Goal: Information Seeking & Learning: Learn about a topic

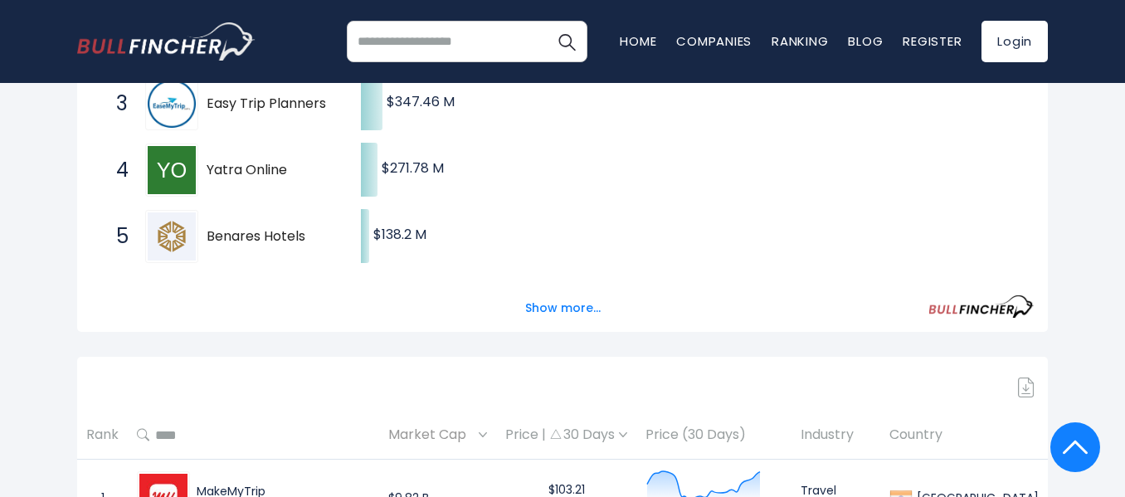
scroll to position [498, 0]
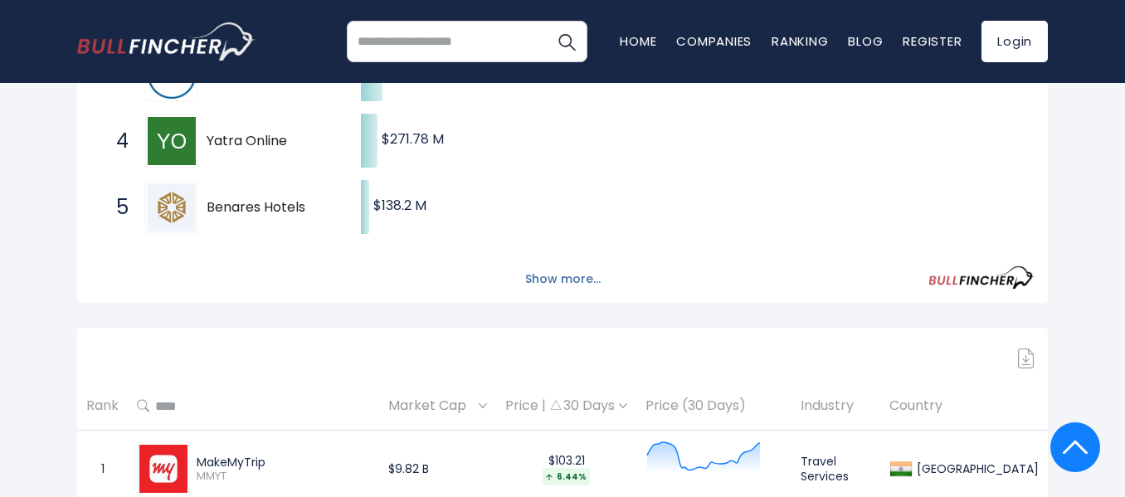
click at [540, 279] on button "Show more..." at bounding box center [562, 279] width 95 height 27
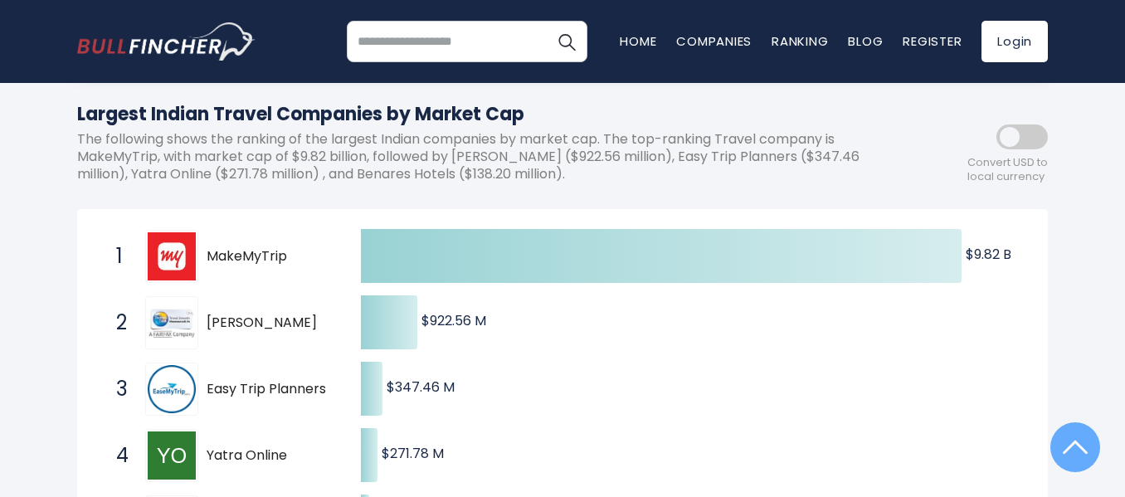
scroll to position [0, 0]
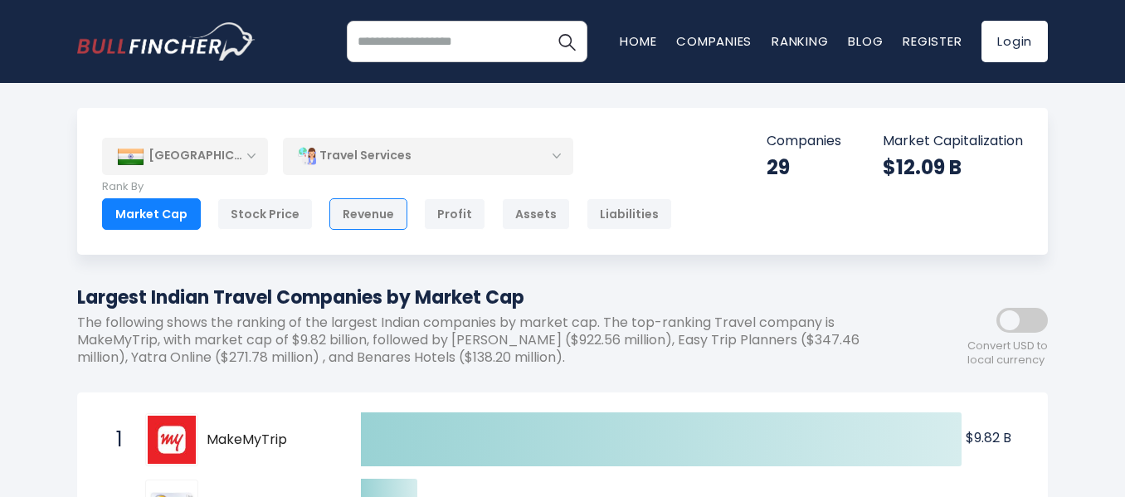
click at [373, 221] on div "Revenue" at bounding box center [368, 214] width 78 height 32
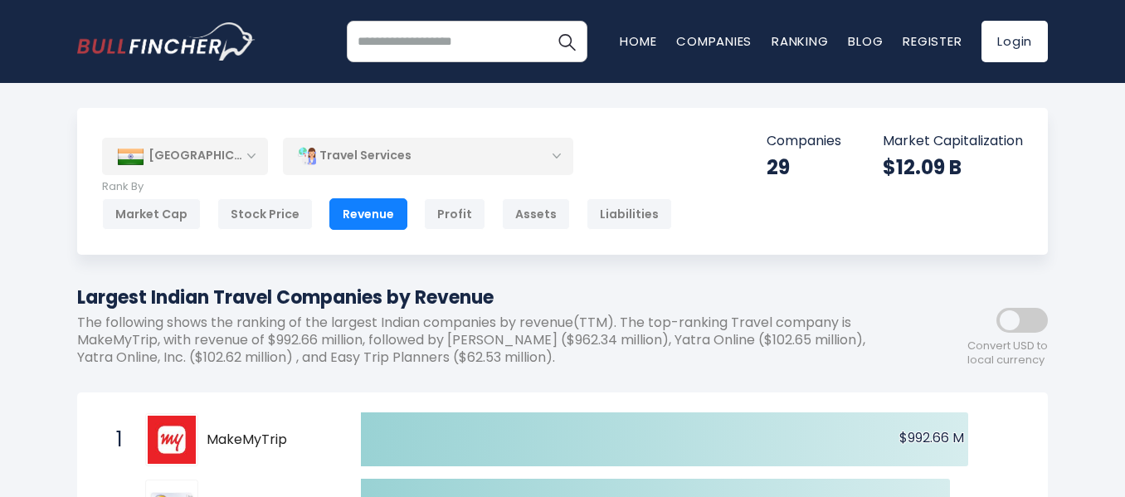
click at [1012, 319] on span at bounding box center [1021, 320] width 51 height 25
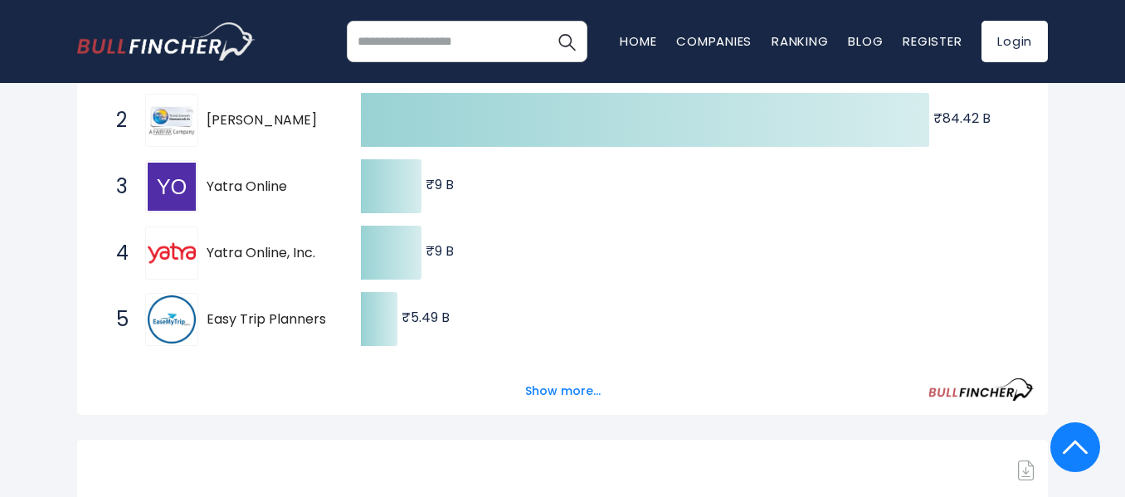
scroll to position [415, 0]
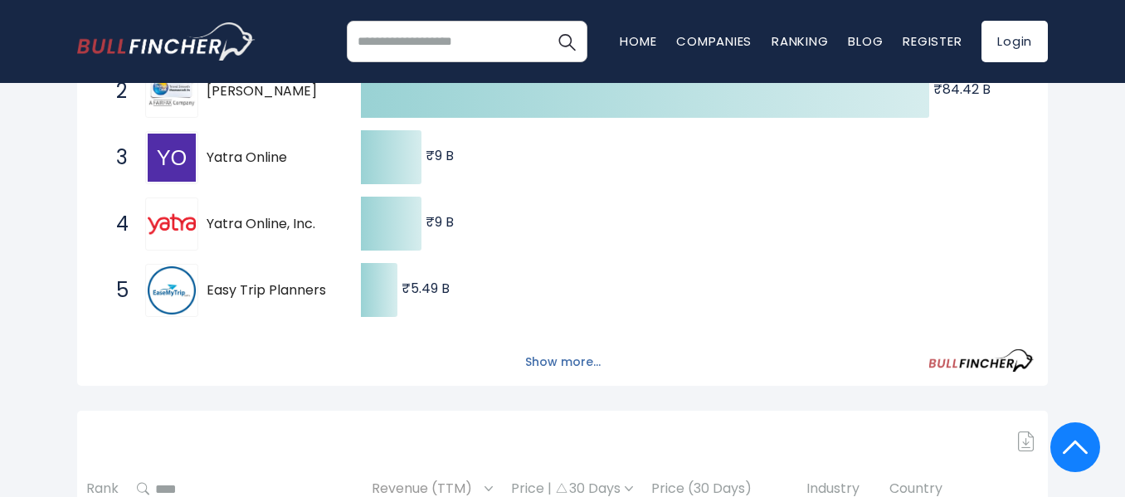
click at [551, 361] on button "Show more..." at bounding box center [562, 361] width 95 height 27
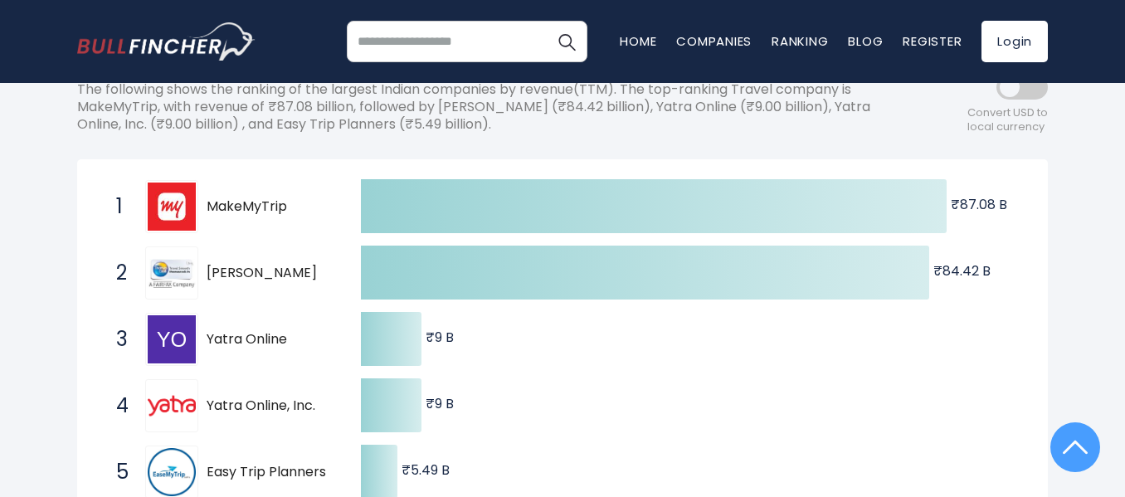
scroll to position [0, 0]
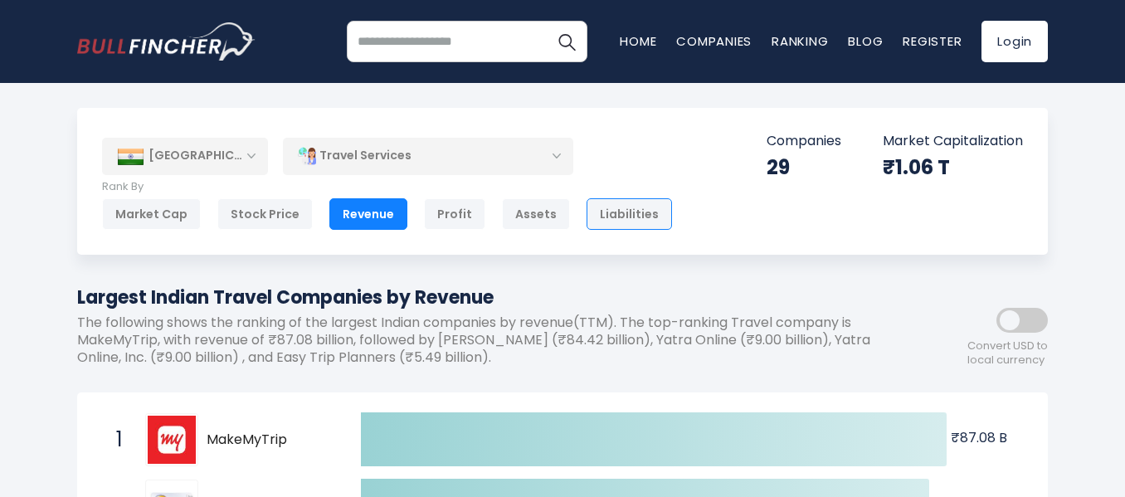
click at [626, 213] on div "Liabilities" at bounding box center [629, 214] width 85 height 32
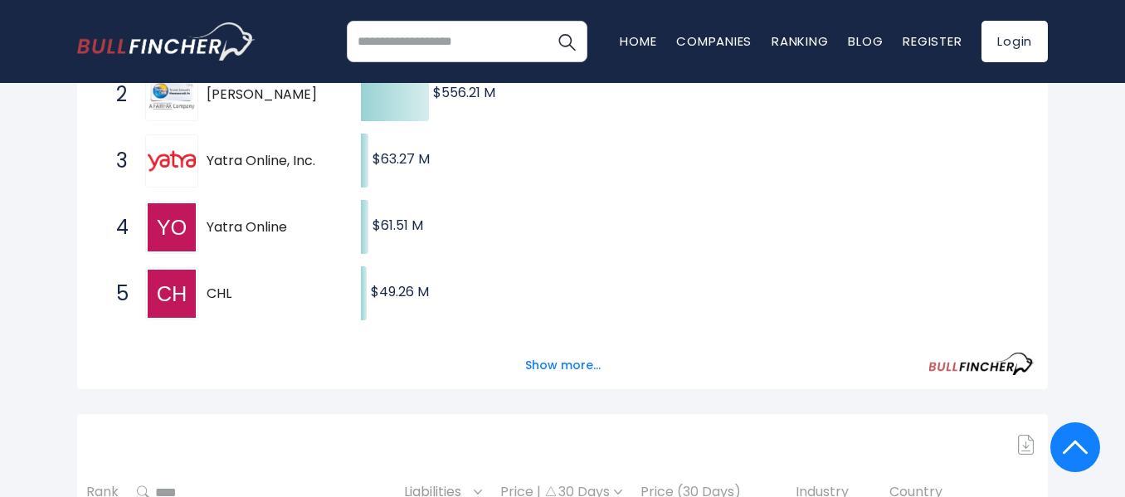
scroll to position [415, 0]
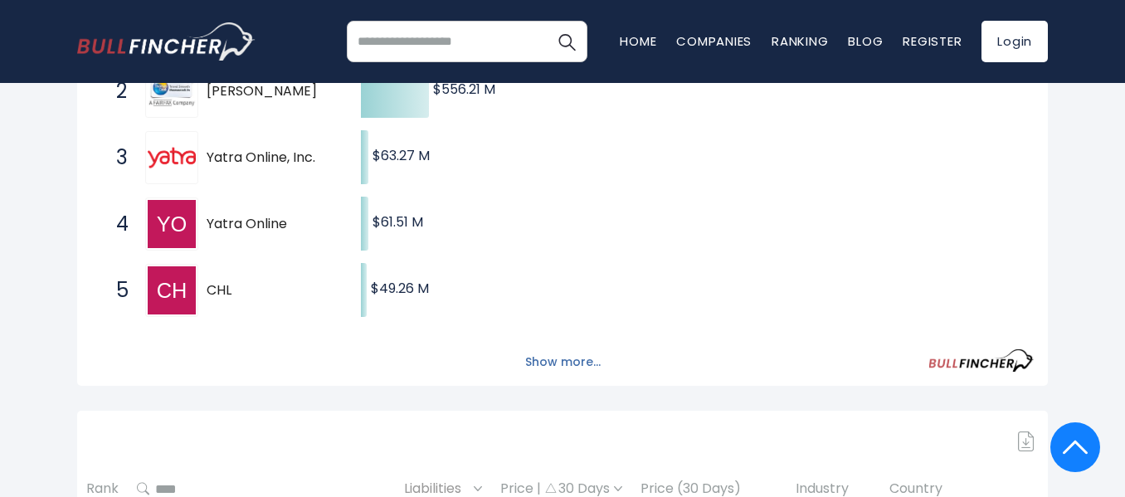
click at [544, 365] on button "Show more..." at bounding box center [562, 361] width 95 height 27
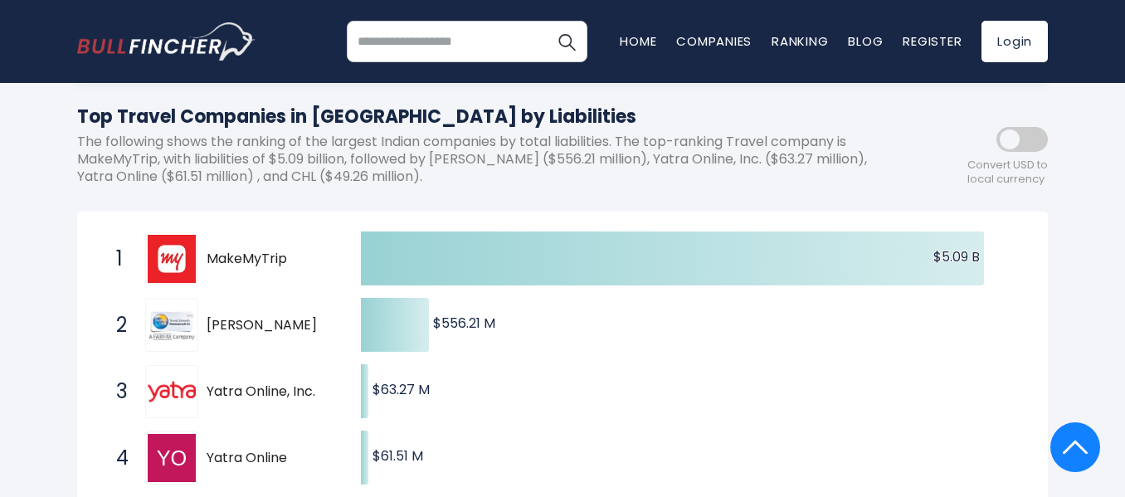
scroll to position [0, 0]
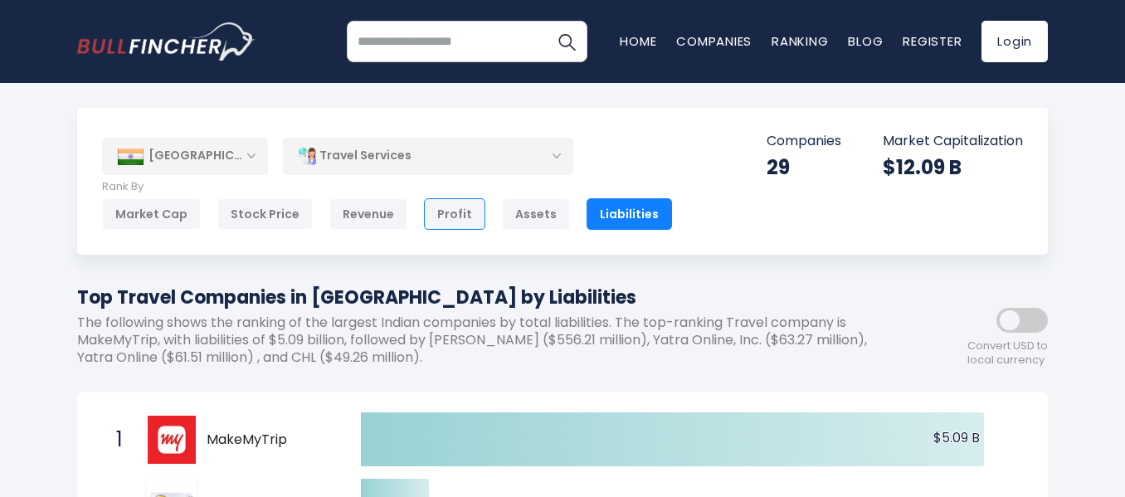
click at [442, 220] on div "Profit" at bounding box center [454, 214] width 61 height 32
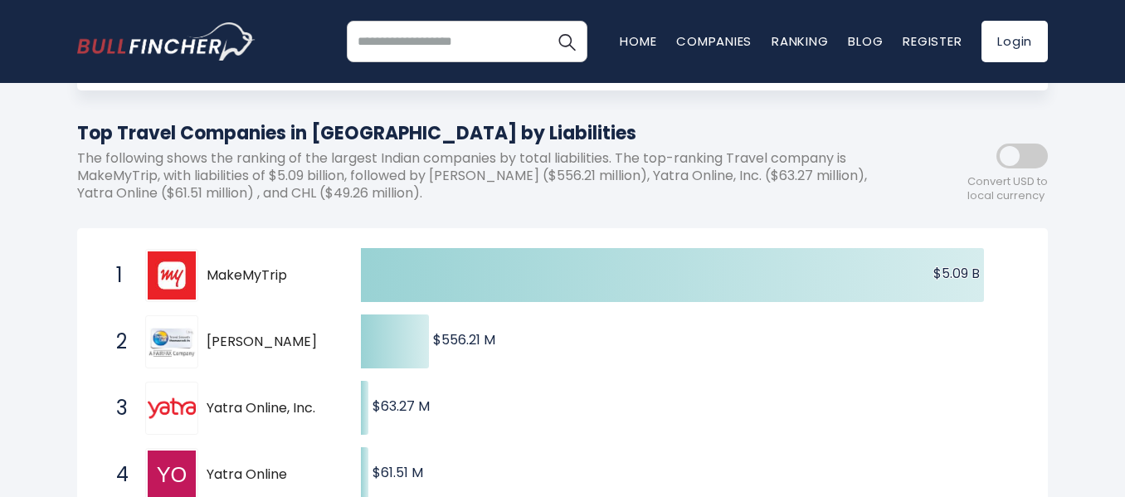
scroll to position [166, 0]
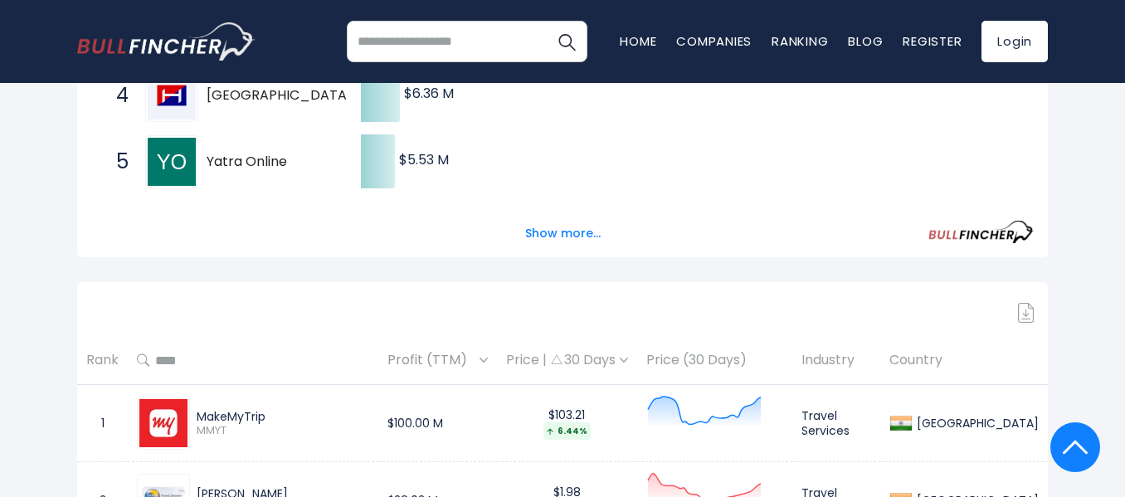
scroll to position [581, 0]
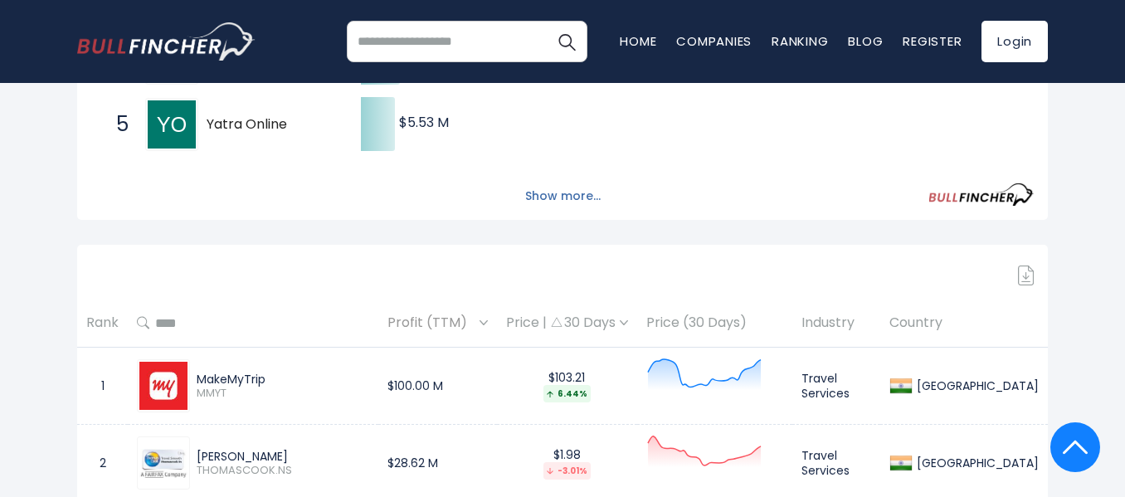
click at [543, 189] on button "Show more..." at bounding box center [562, 196] width 95 height 27
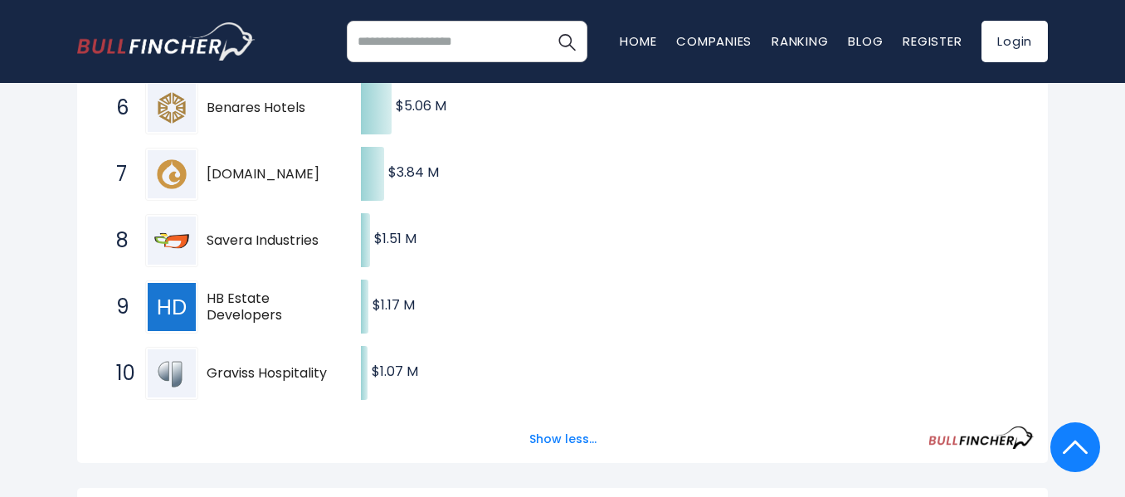
scroll to position [0, 0]
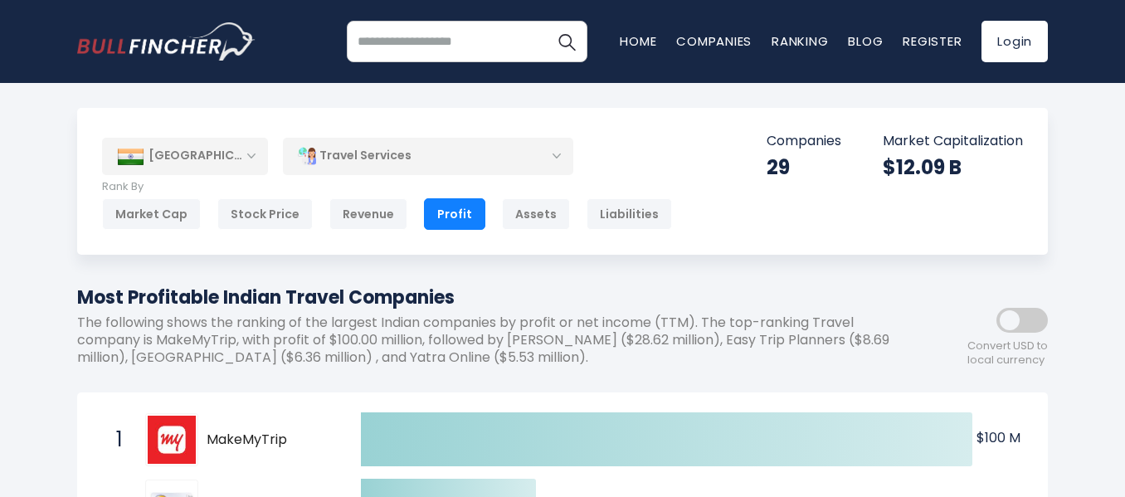
click at [480, 155] on div "Travel Services" at bounding box center [428, 156] width 290 height 38
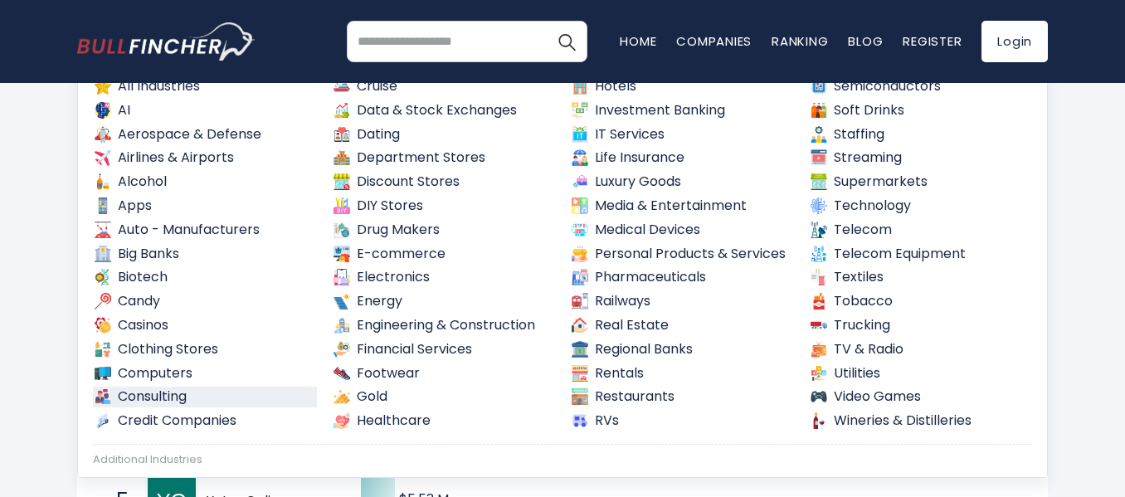
scroll to position [166, 0]
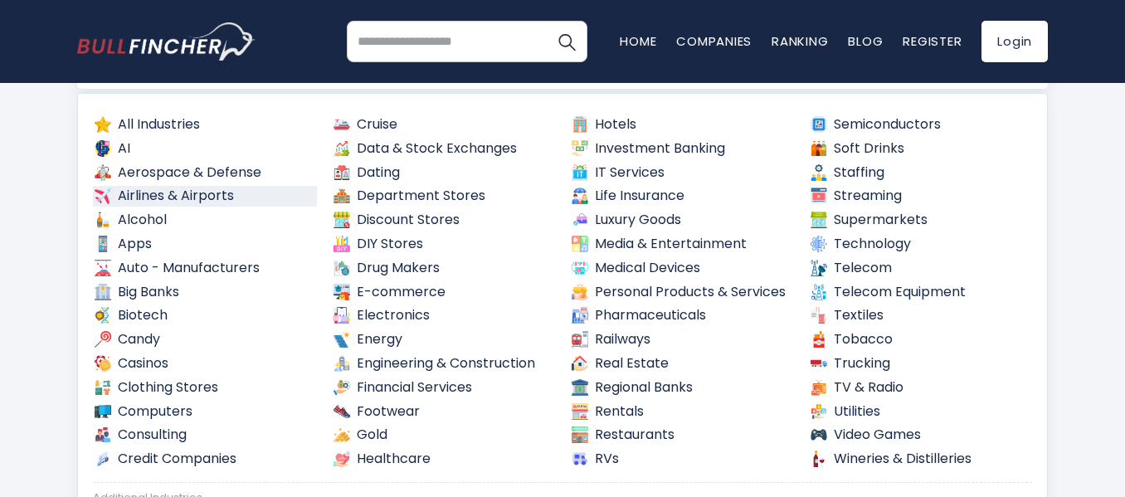
click at [188, 189] on link "Airlines & Airports" at bounding box center [205, 196] width 224 height 21
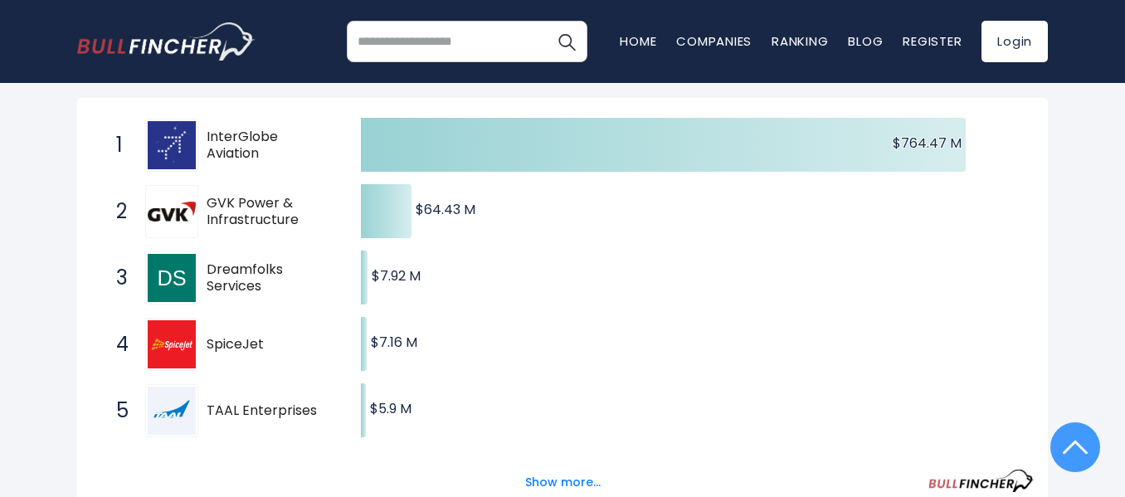
scroll to position [332, 0]
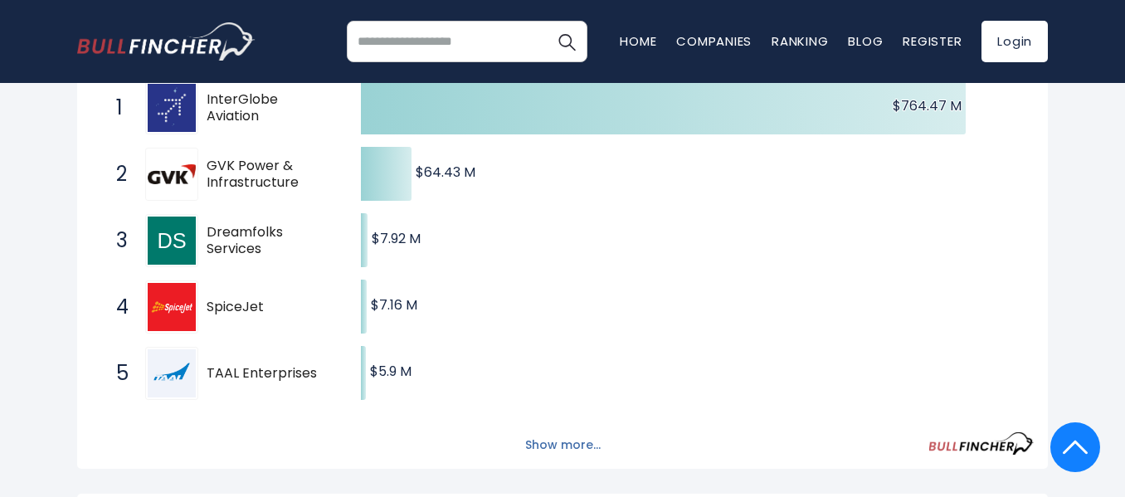
click at [563, 439] on button "Show more..." at bounding box center [562, 444] width 95 height 27
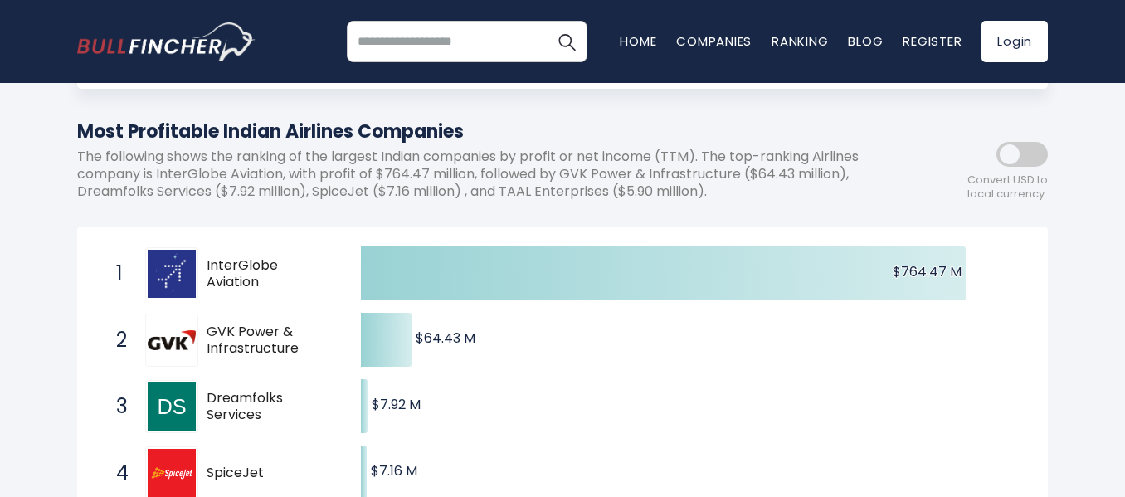
scroll to position [0, 0]
